Goal: Information Seeking & Learning: Learn about a topic

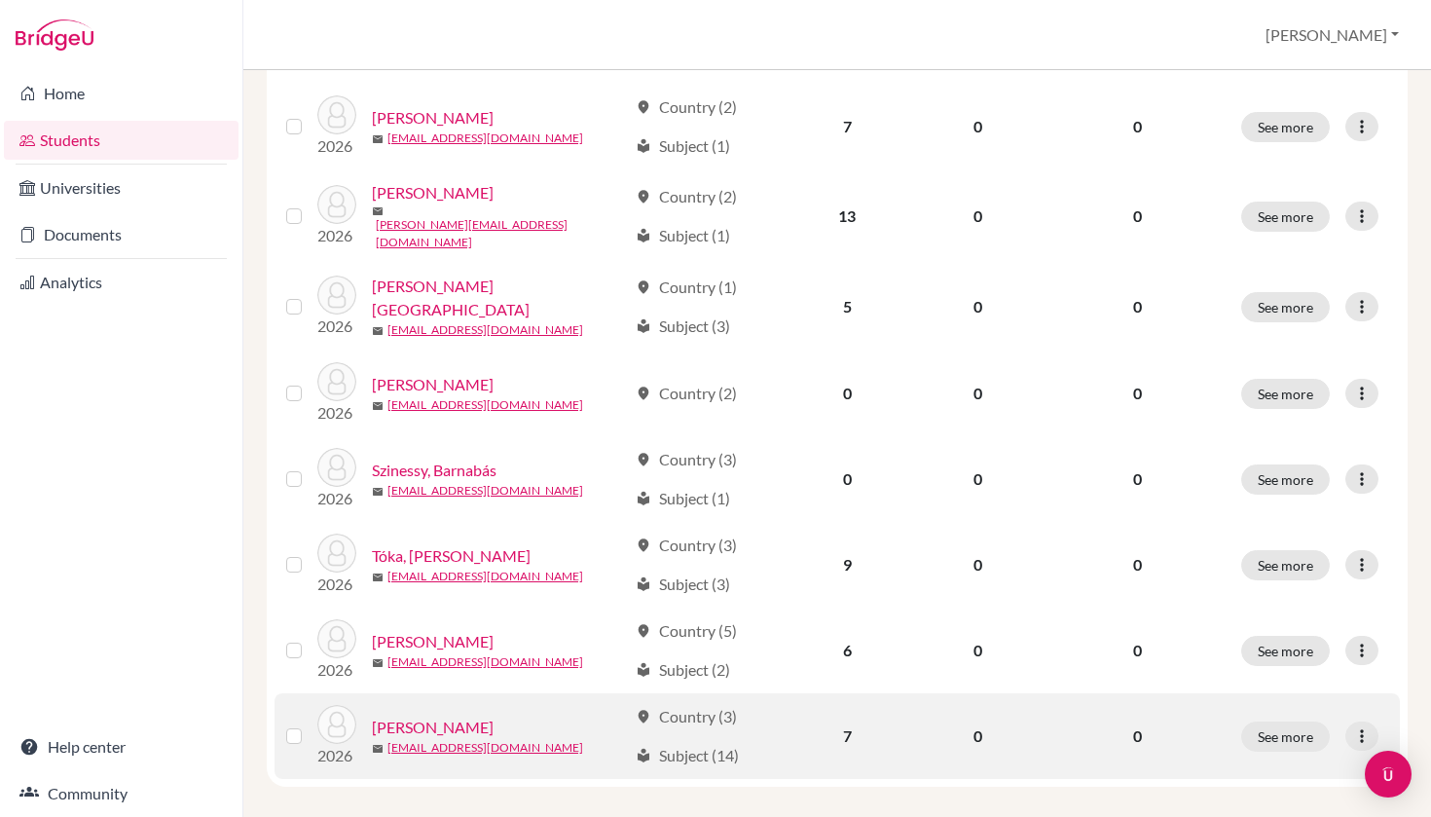
scroll to position [820, 0]
click at [447, 716] on link "[PERSON_NAME]" at bounding box center [433, 727] width 122 height 23
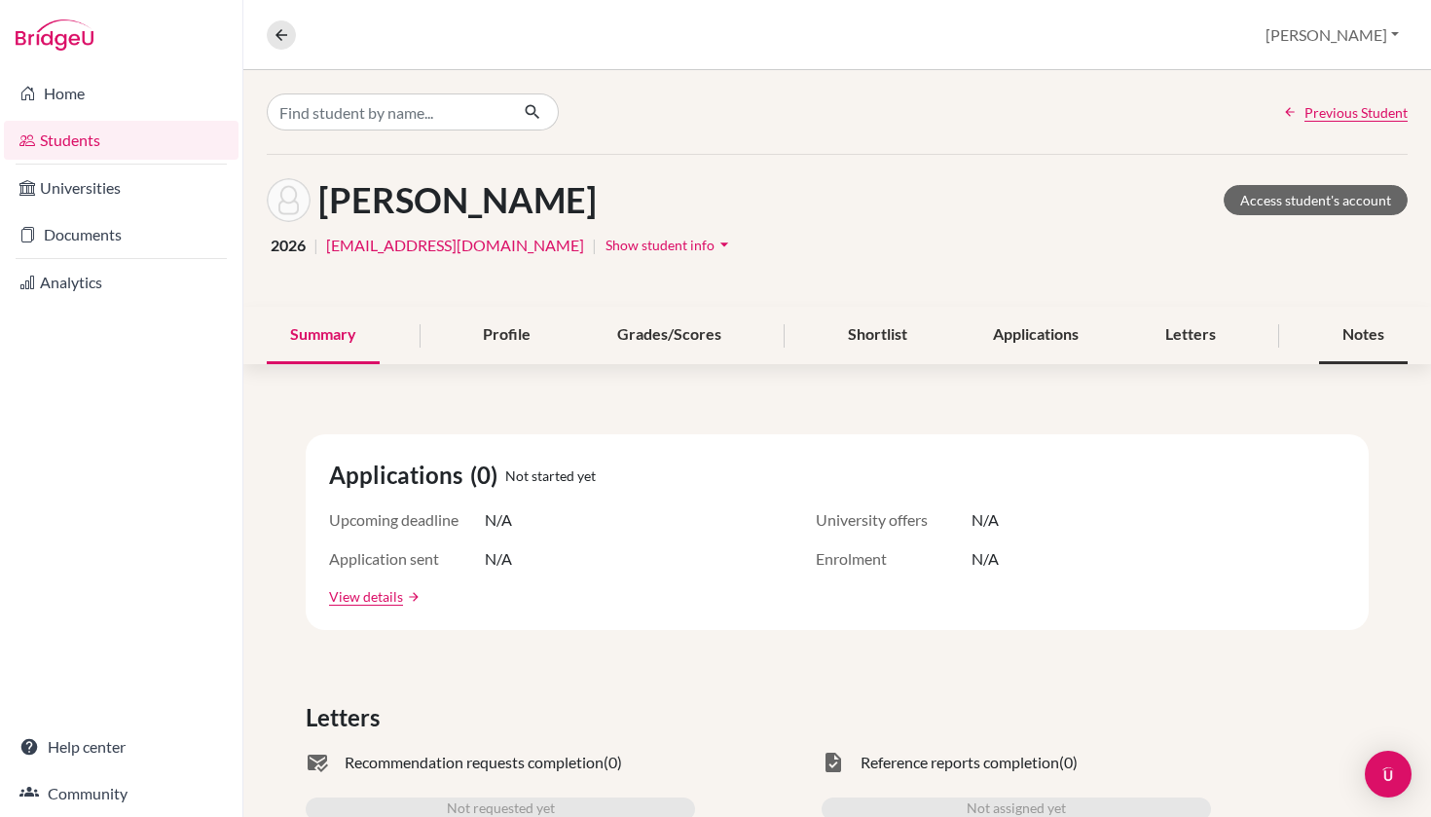
click at [1375, 336] on div "Notes" at bounding box center [1363, 335] width 89 height 57
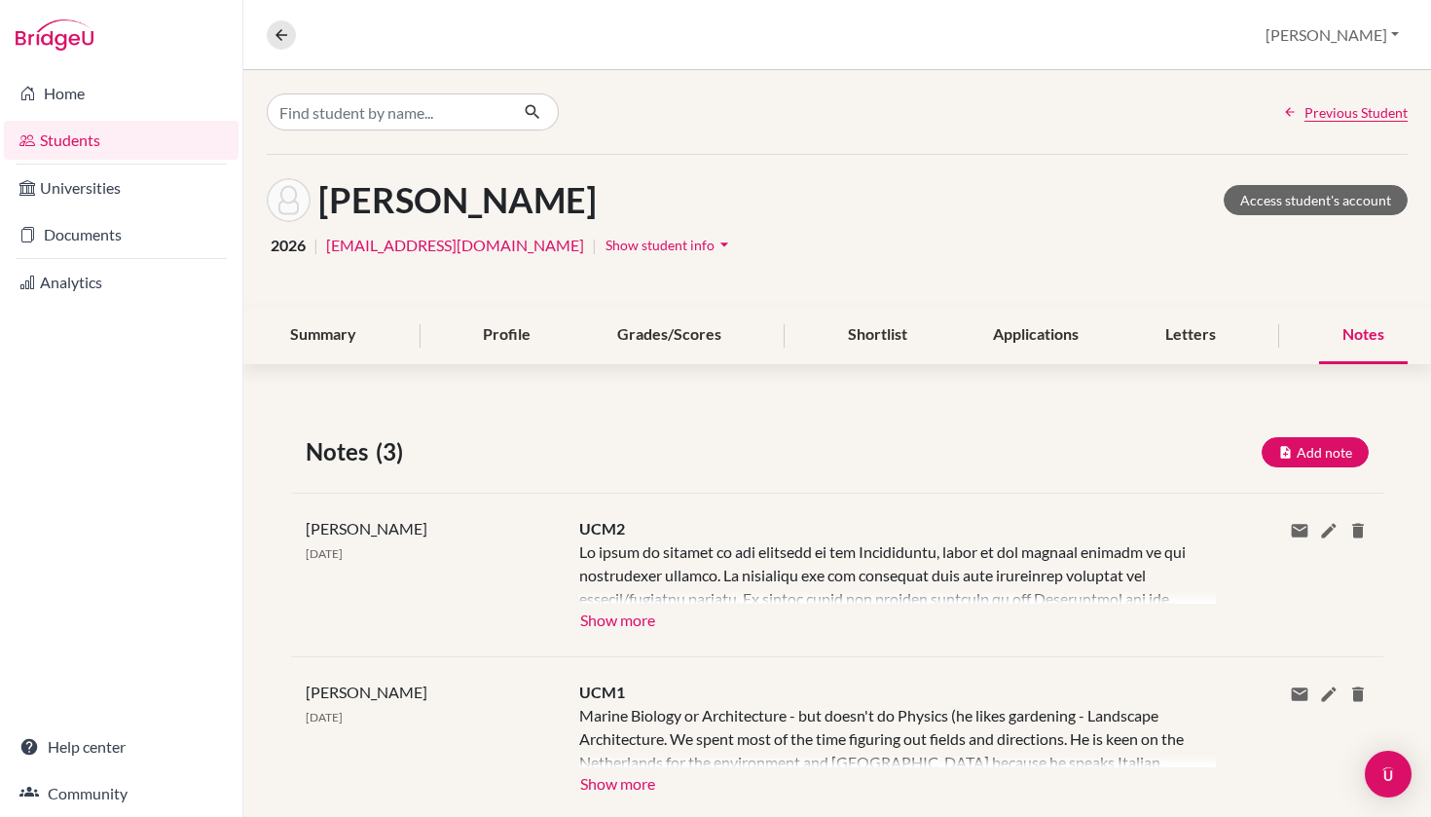
click at [622, 616] on button "Show more" at bounding box center [617, 617] width 77 height 29
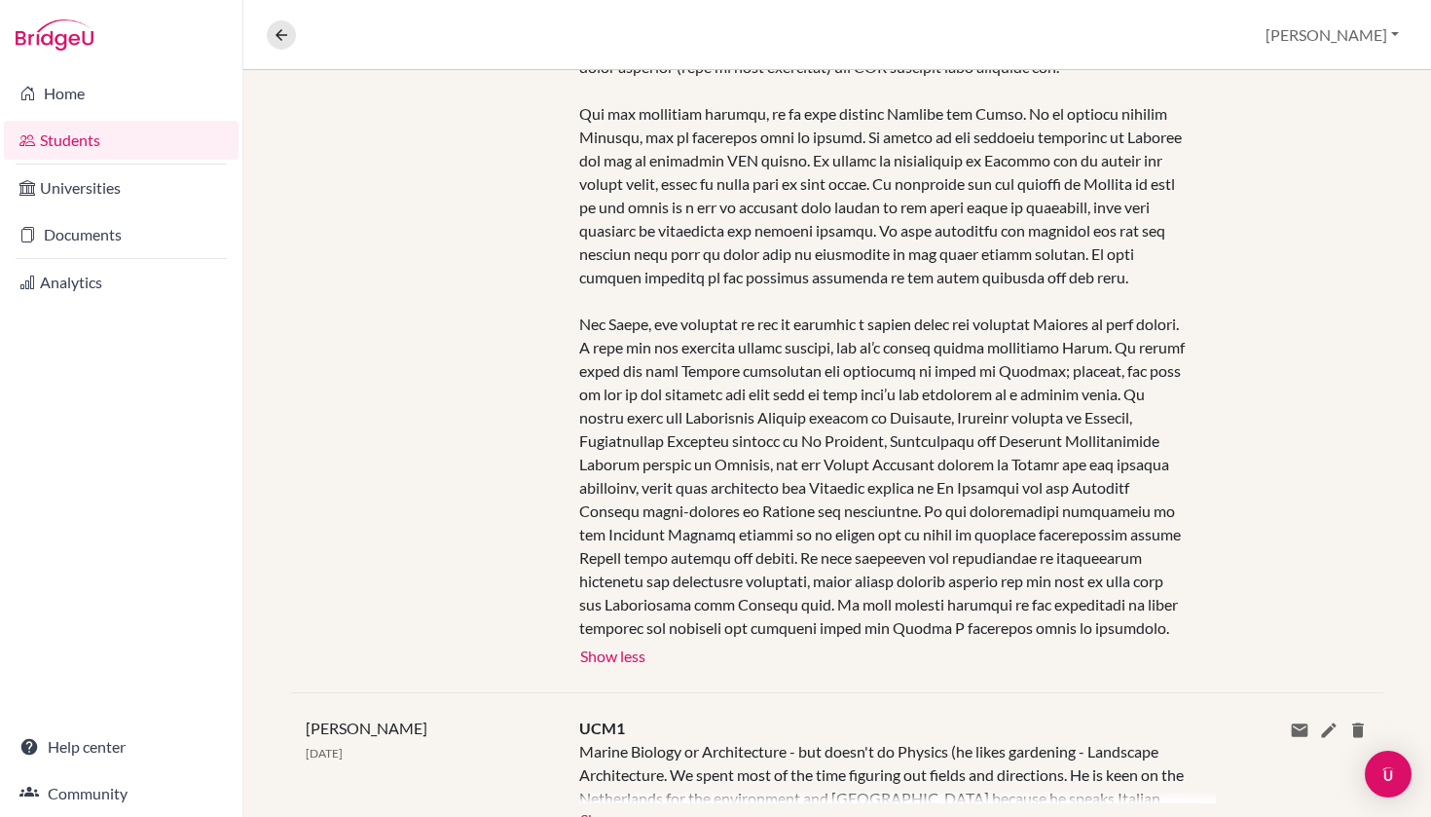
scroll to position [726, 0]
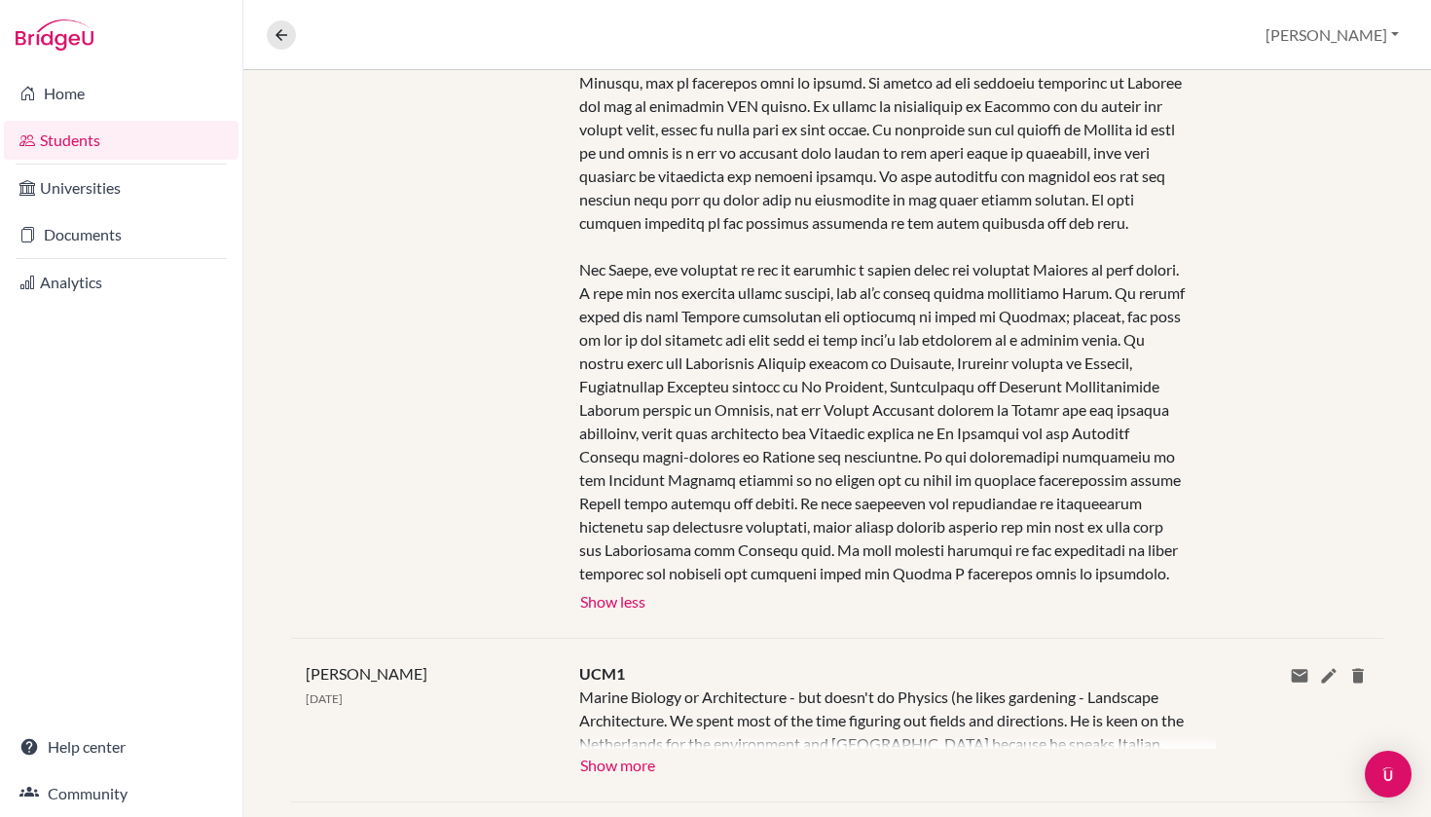
click at [83, 134] on link "Students" at bounding box center [121, 140] width 235 height 39
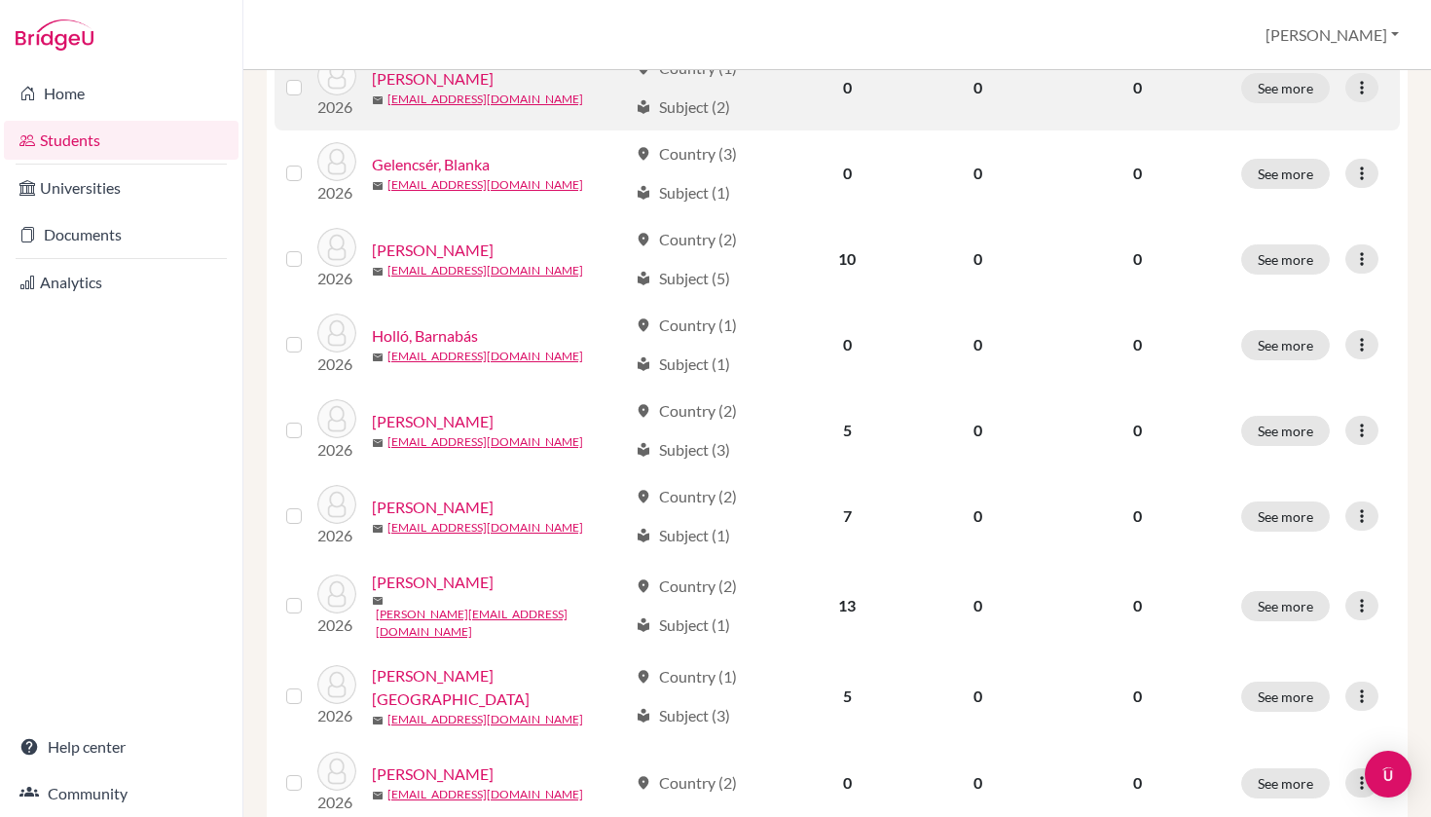
scroll to position [455, 0]
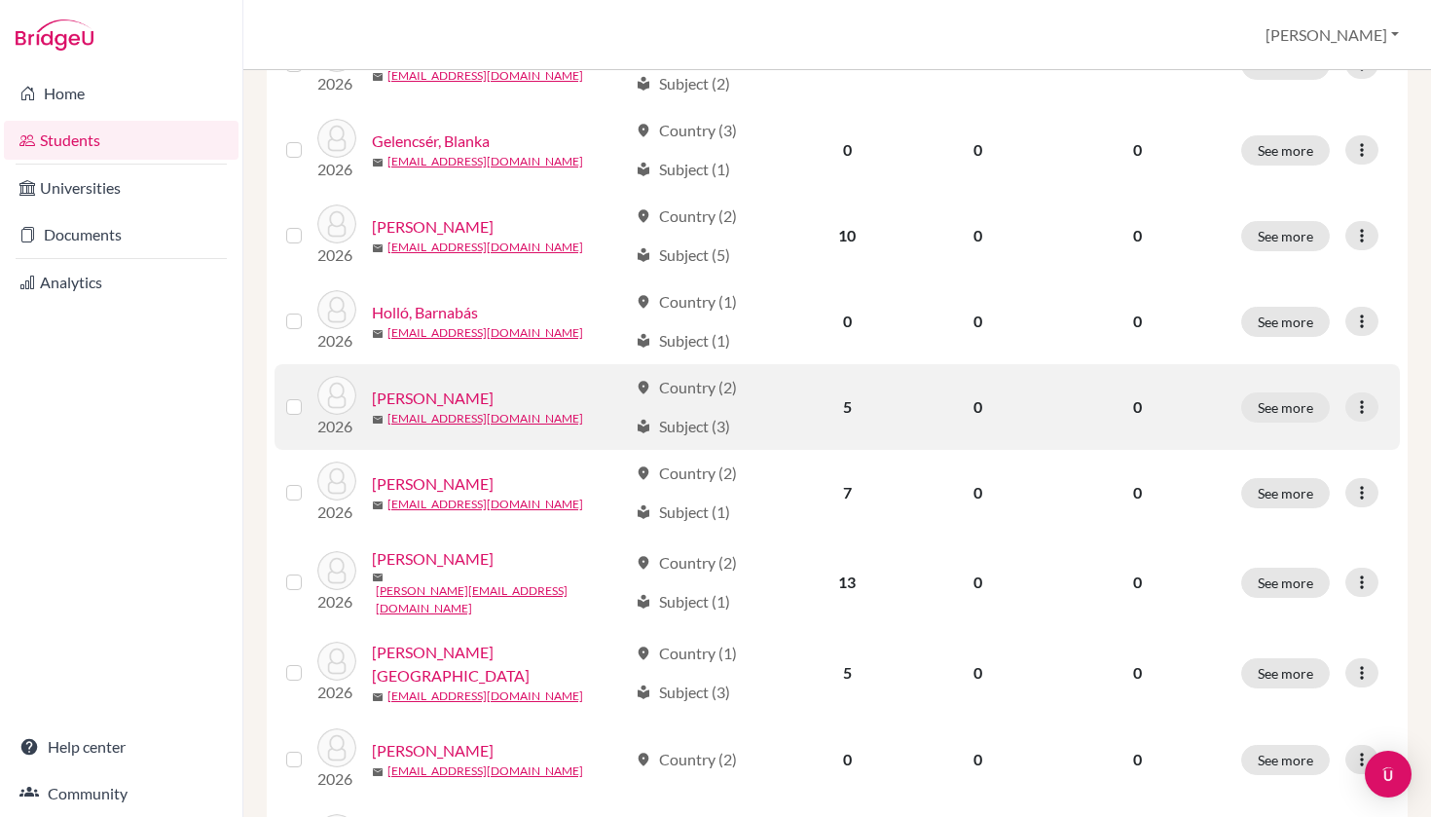
click at [442, 395] on link "[PERSON_NAME]" at bounding box center [433, 397] width 122 height 23
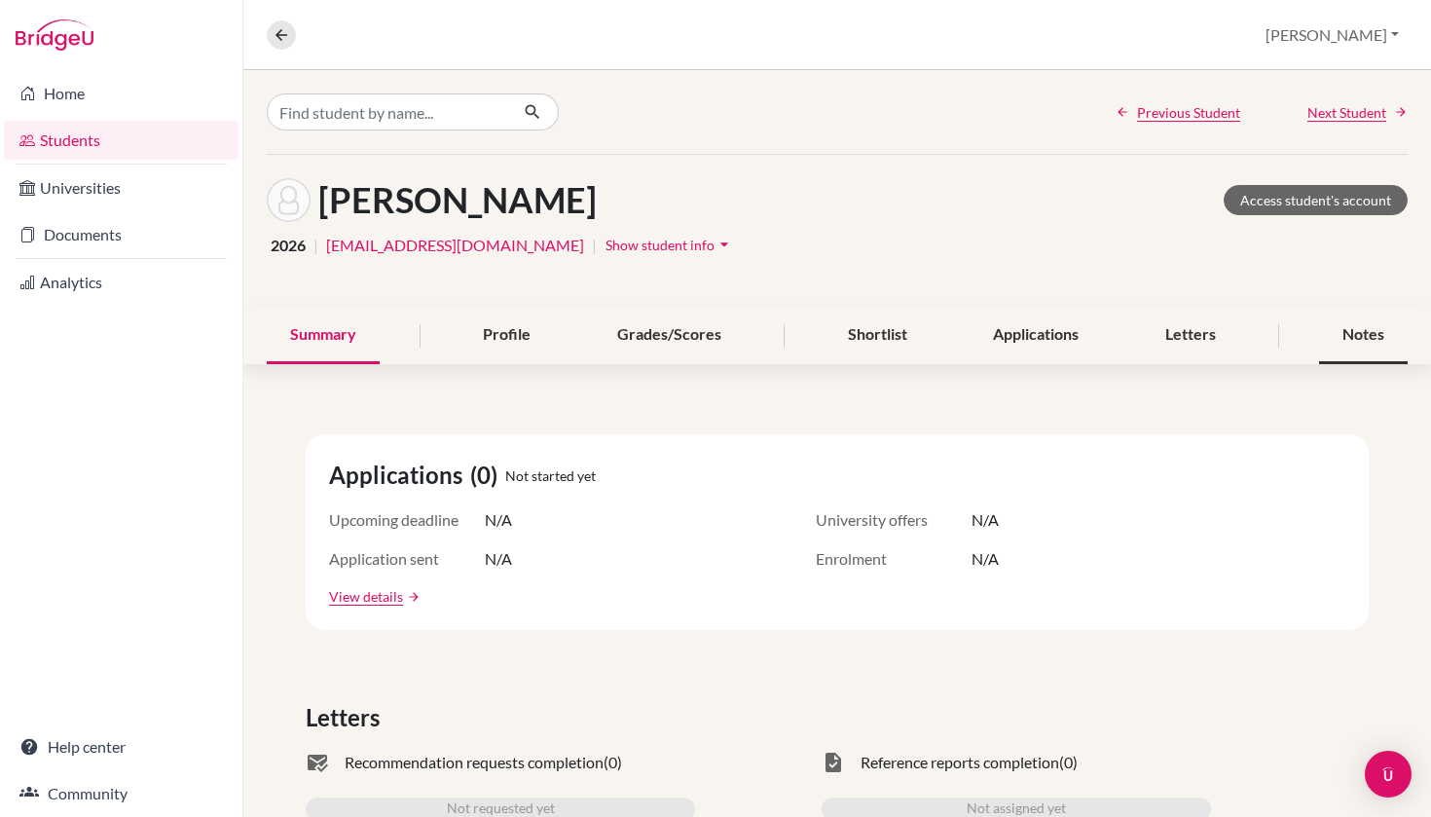
click at [1349, 336] on div "Notes" at bounding box center [1363, 335] width 89 height 57
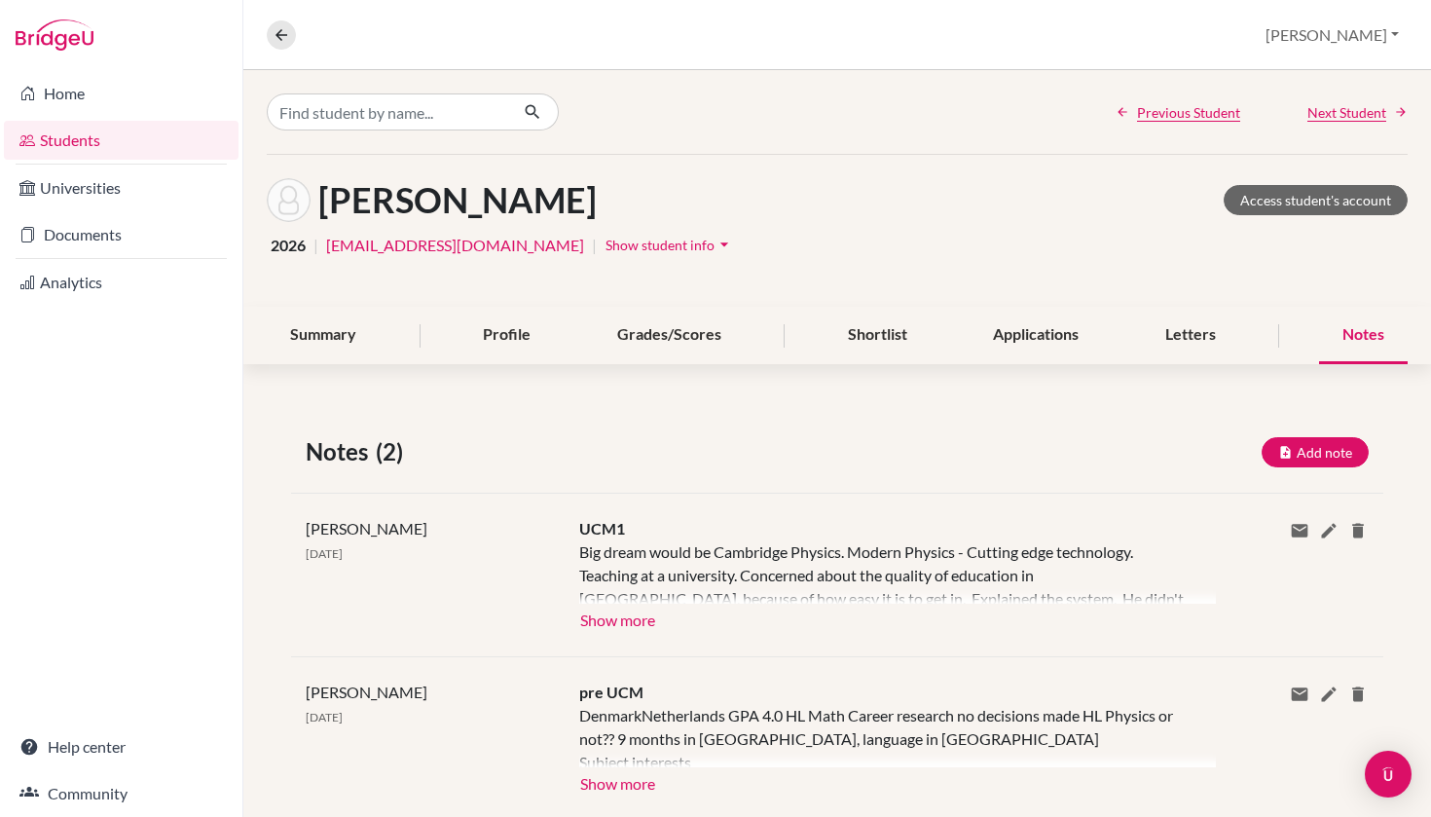
click at [619, 621] on button "Show more" at bounding box center [617, 617] width 77 height 29
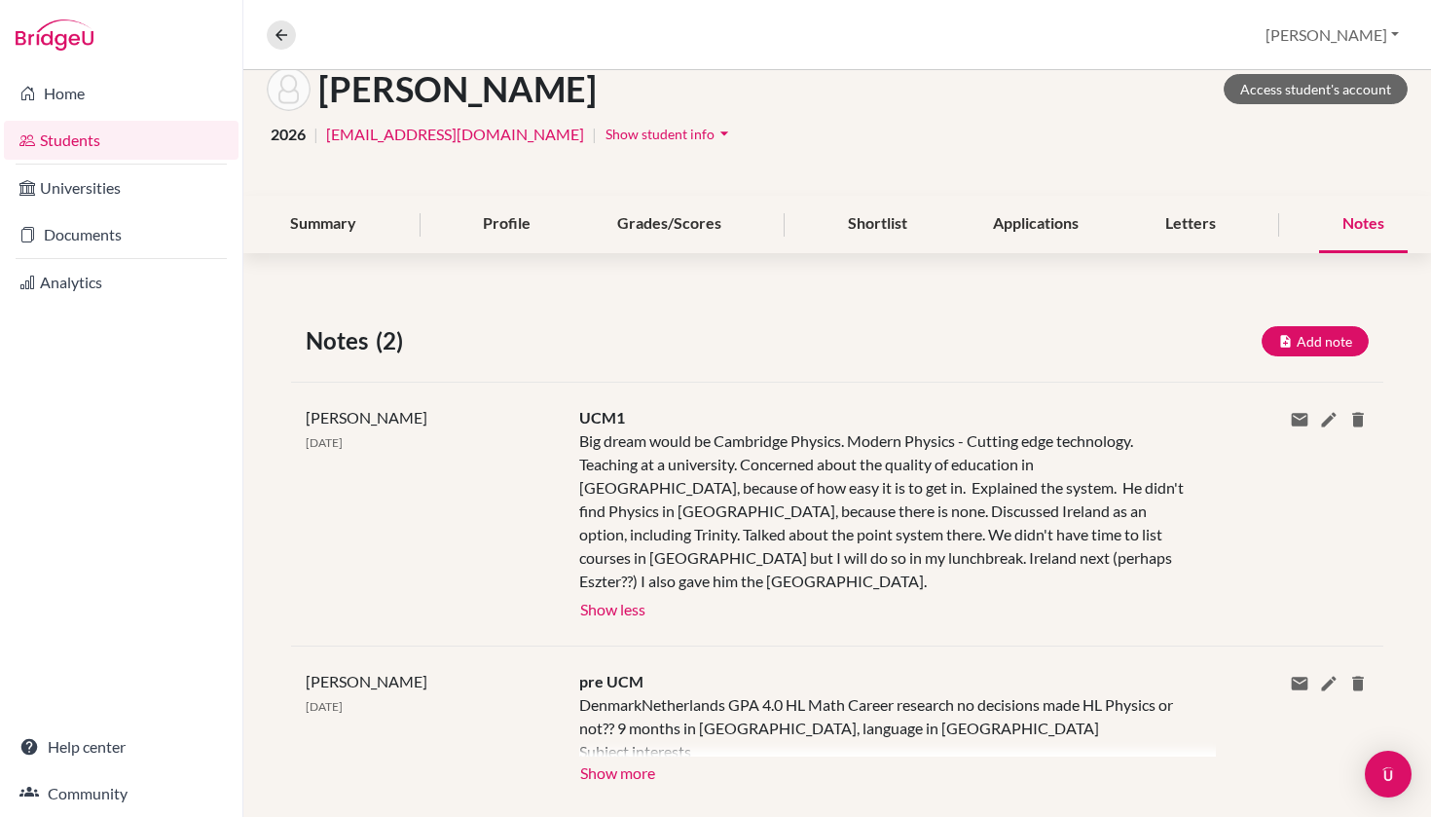
scroll to position [110, 0]
click at [619, 757] on button "Show more" at bounding box center [617, 771] width 77 height 29
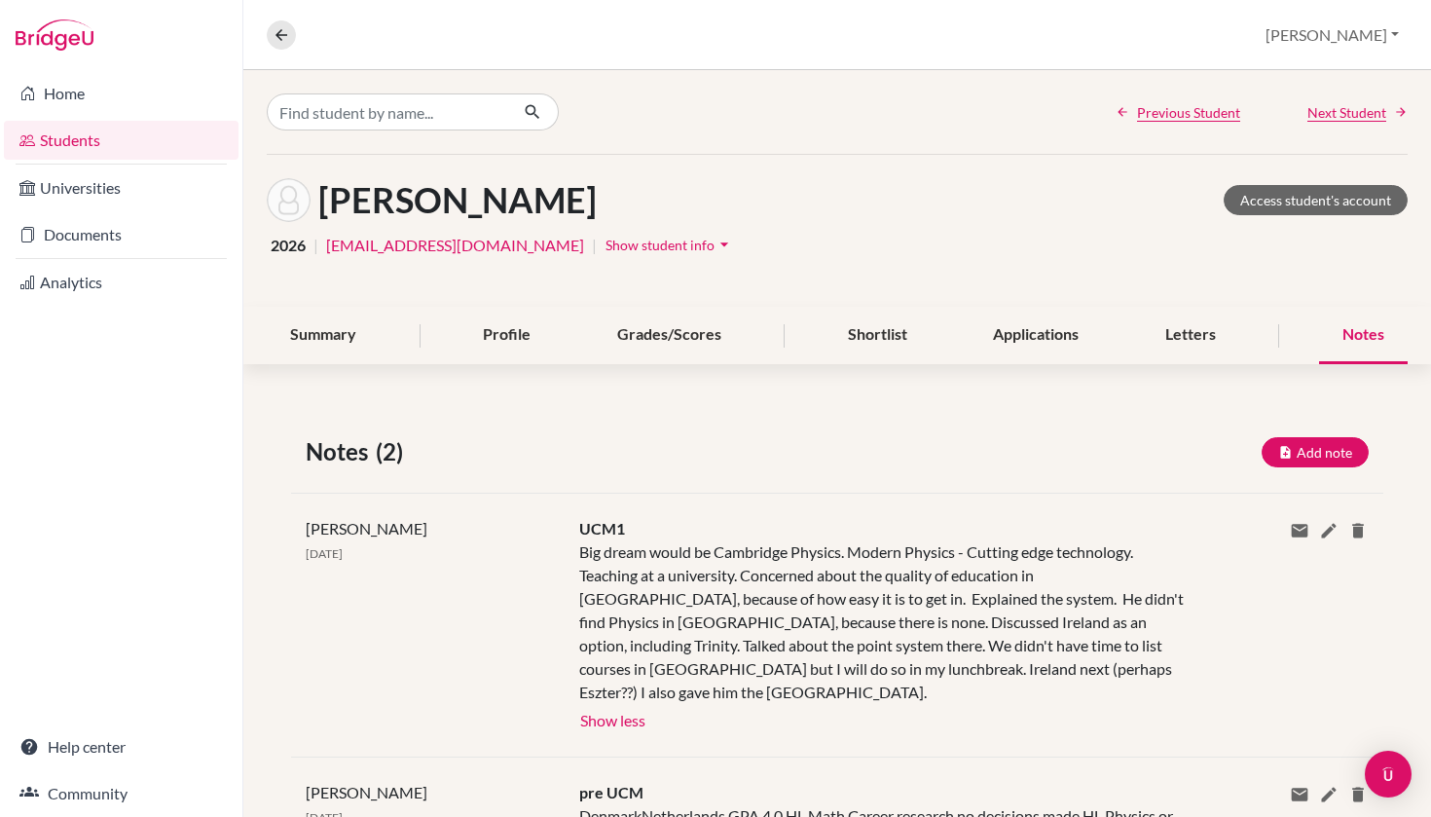
scroll to position [0, 0]
